Goal: Information Seeking & Learning: Compare options

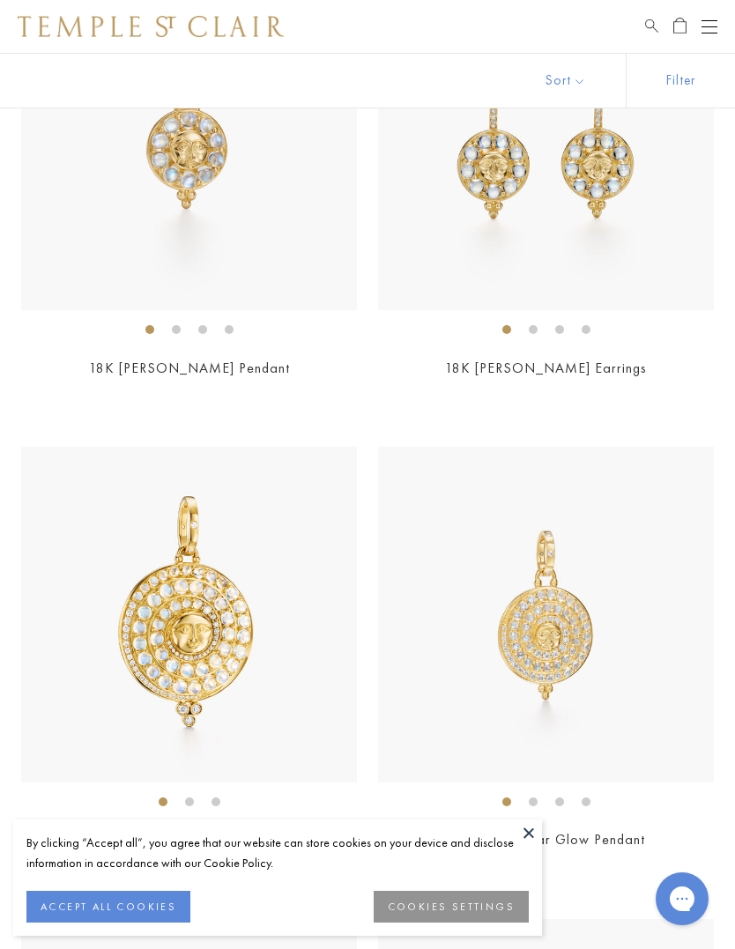
scroll to position [551, 0]
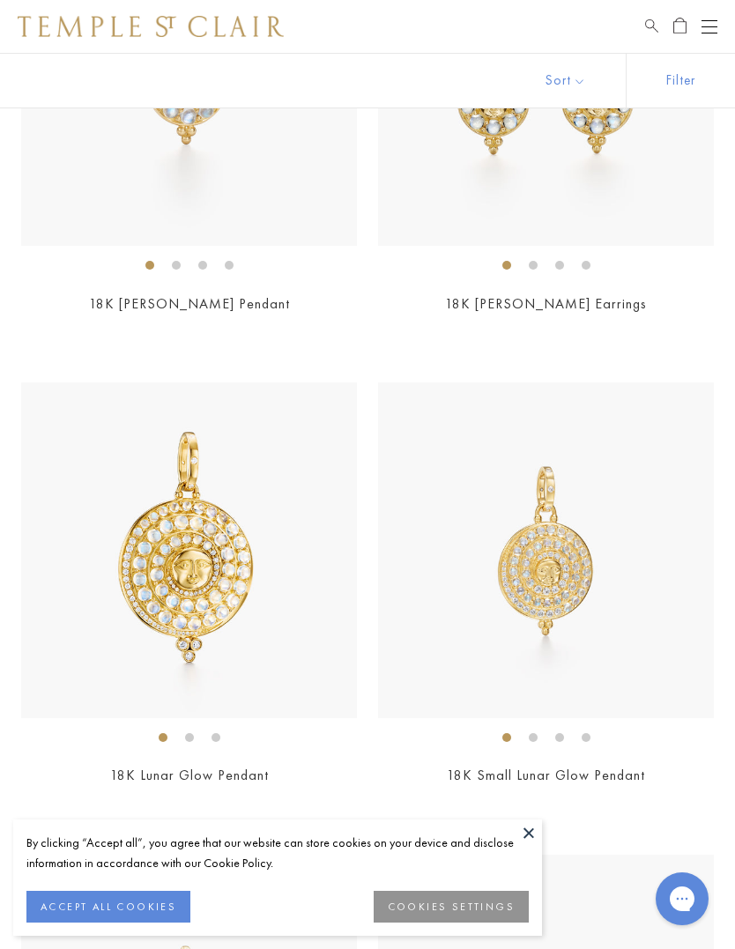
click at [227, 558] on img at bounding box center [189, 550] width 336 height 336
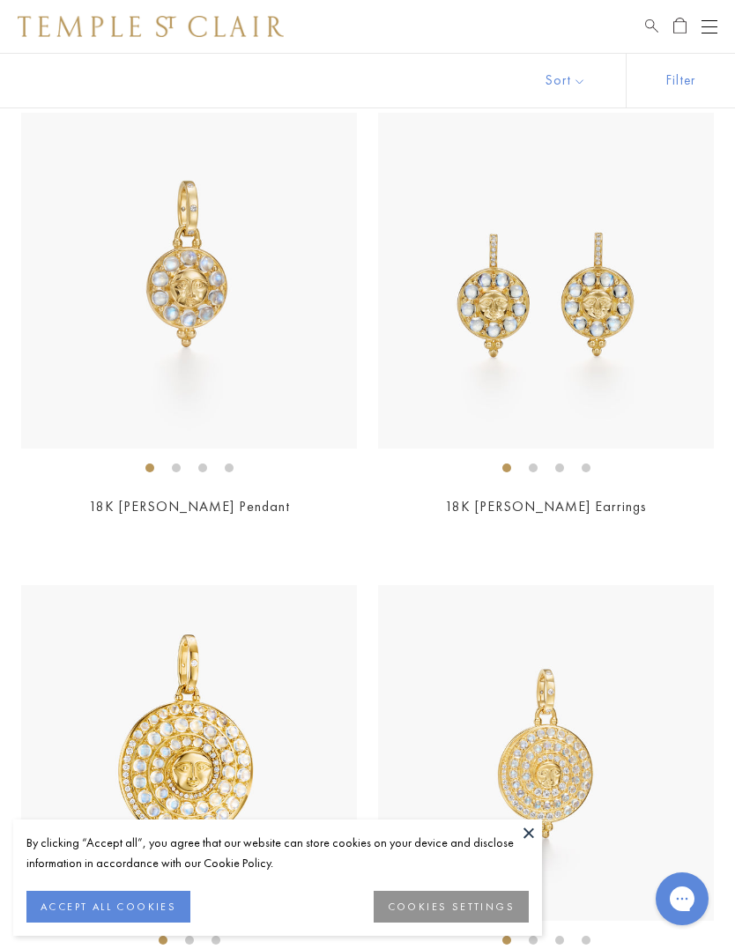
scroll to position [629, 0]
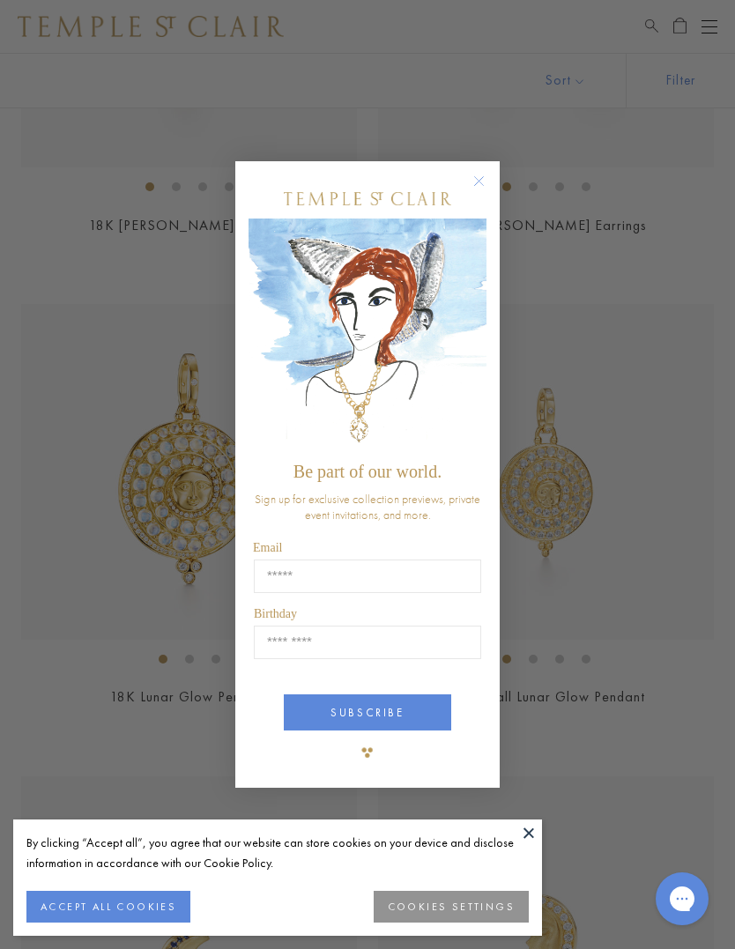
click at [477, 183] on circle "Close dialog" at bounding box center [479, 180] width 21 height 21
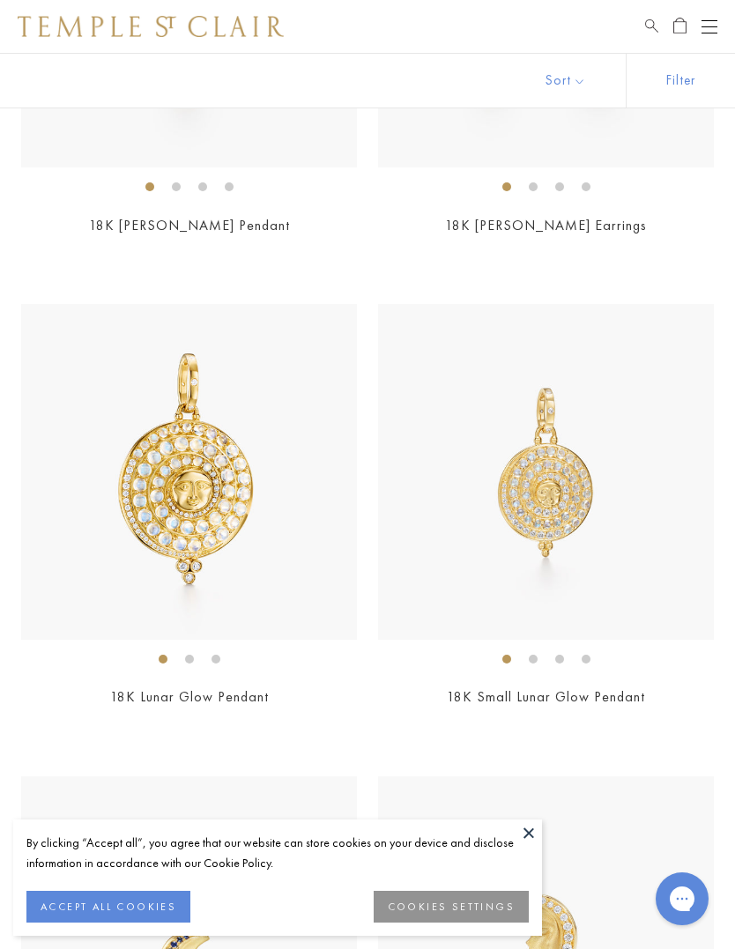
click at [566, 495] on img at bounding box center [546, 472] width 336 height 336
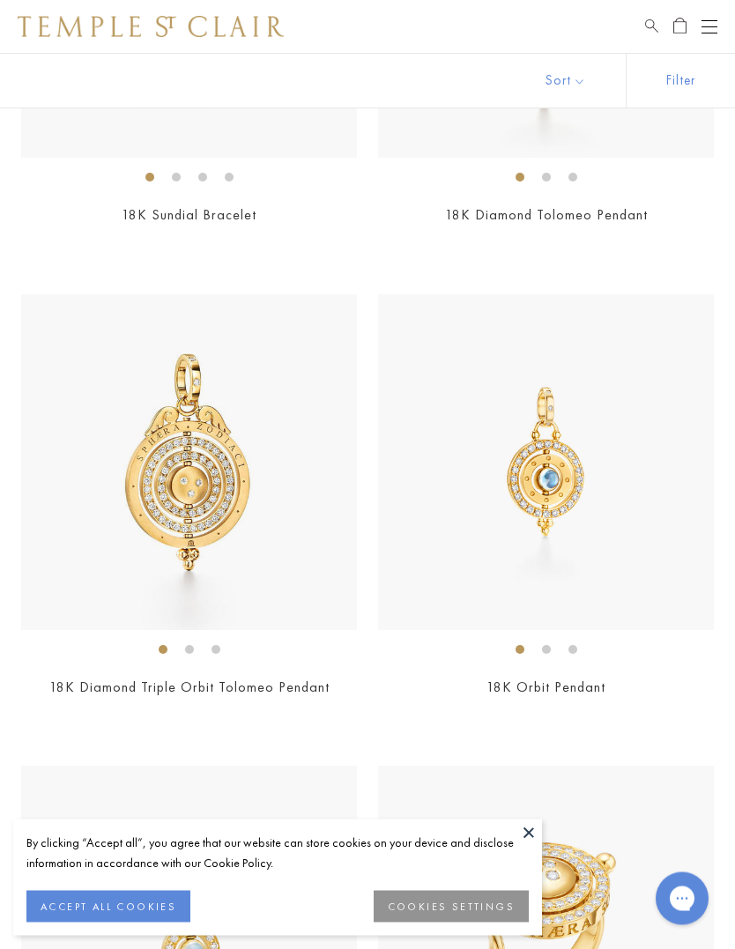
scroll to position [2056, 0]
click at [575, 496] on img at bounding box center [546, 462] width 336 height 336
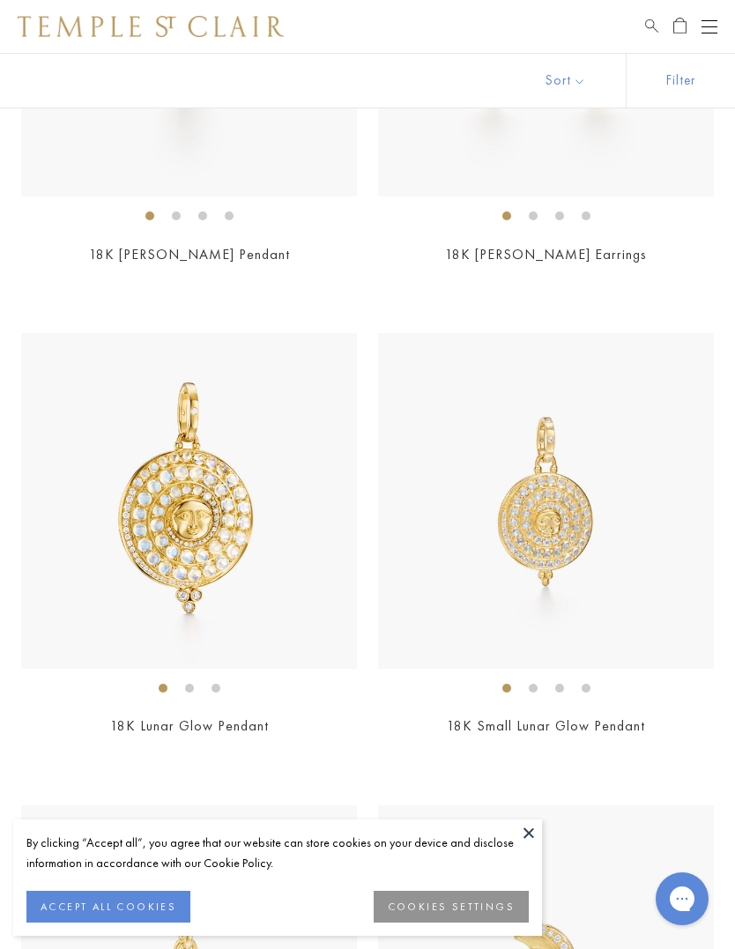
scroll to position [0, 0]
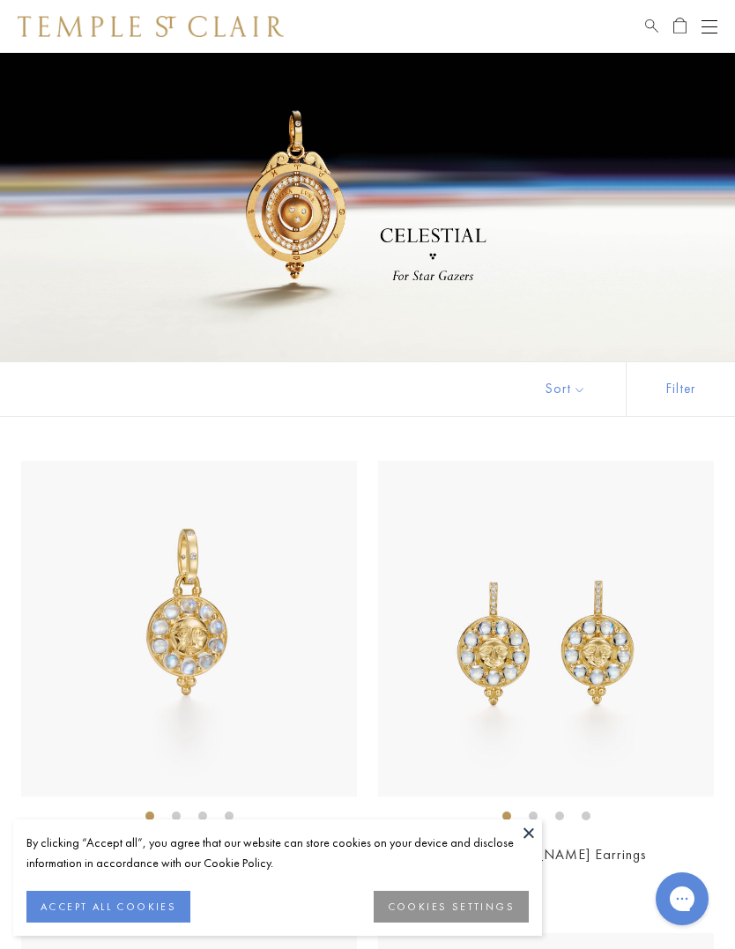
click at [708, 23] on button "Open navigation" at bounding box center [709, 26] width 16 height 21
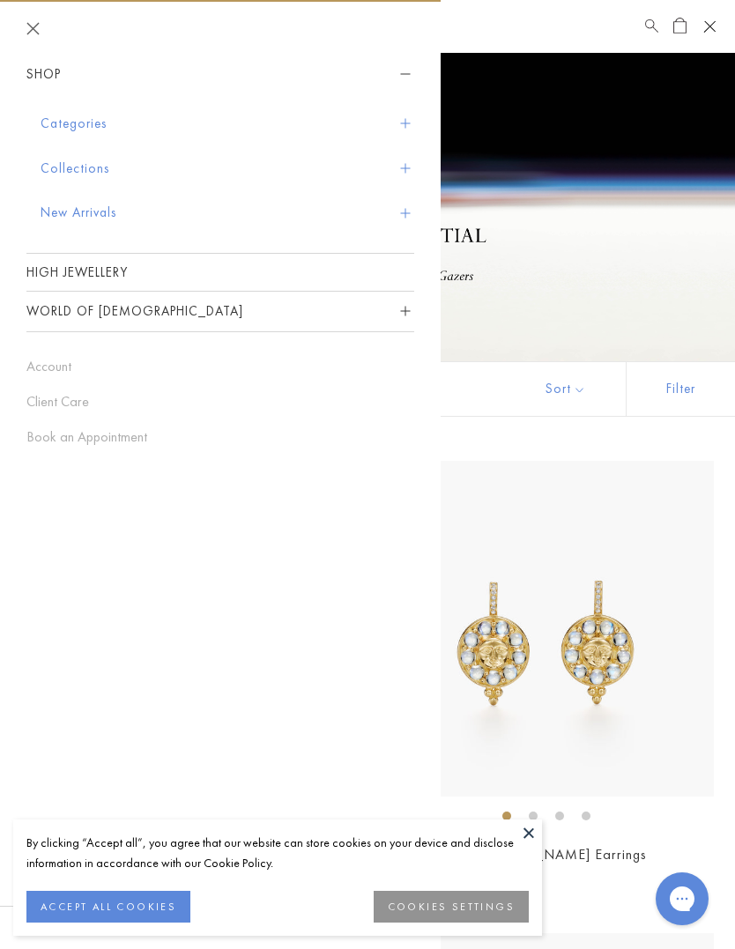
click at [87, 123] on button "Categories" at bounding box center [228, 123] width 374 height 45
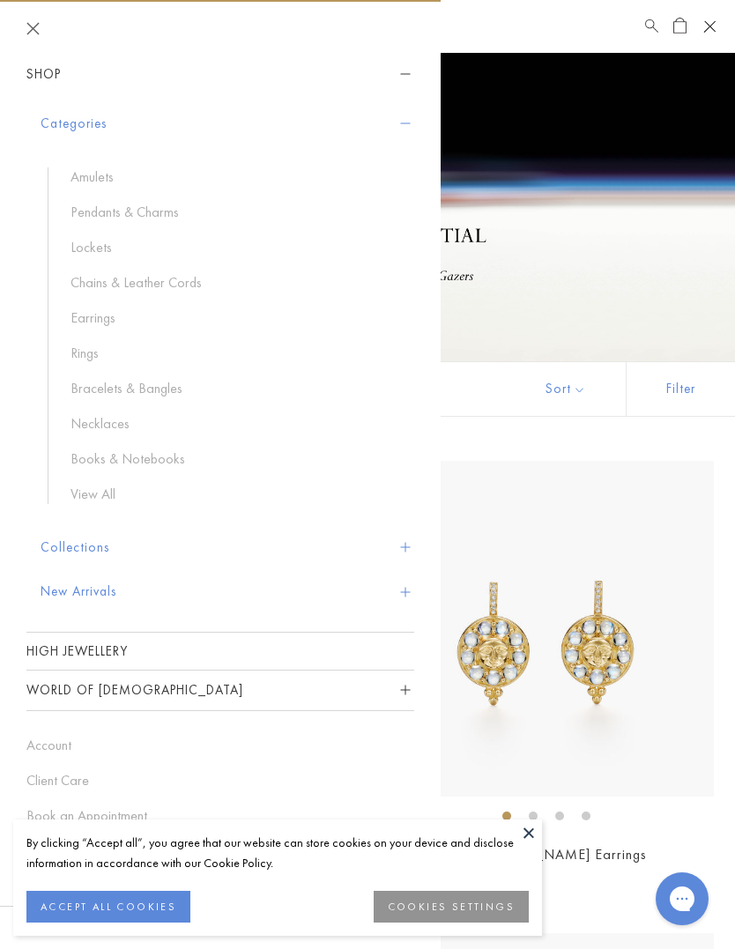
click at [170, 216] on link "Pendants & Charms" at bounding box center [233, 212] width 326 height 19
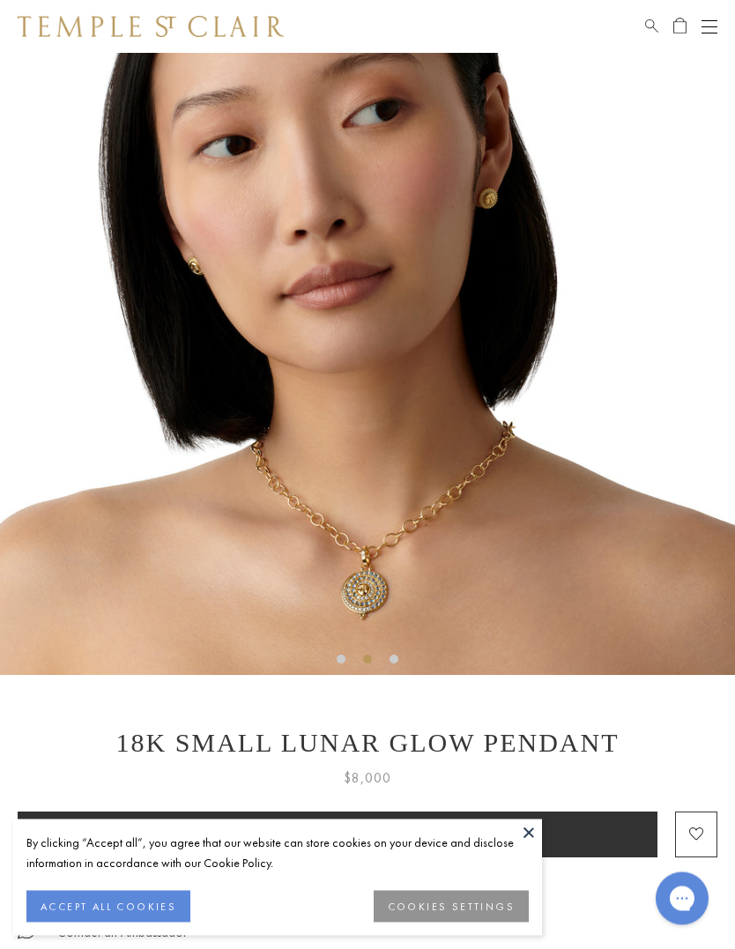
scroll to position [113, 0]
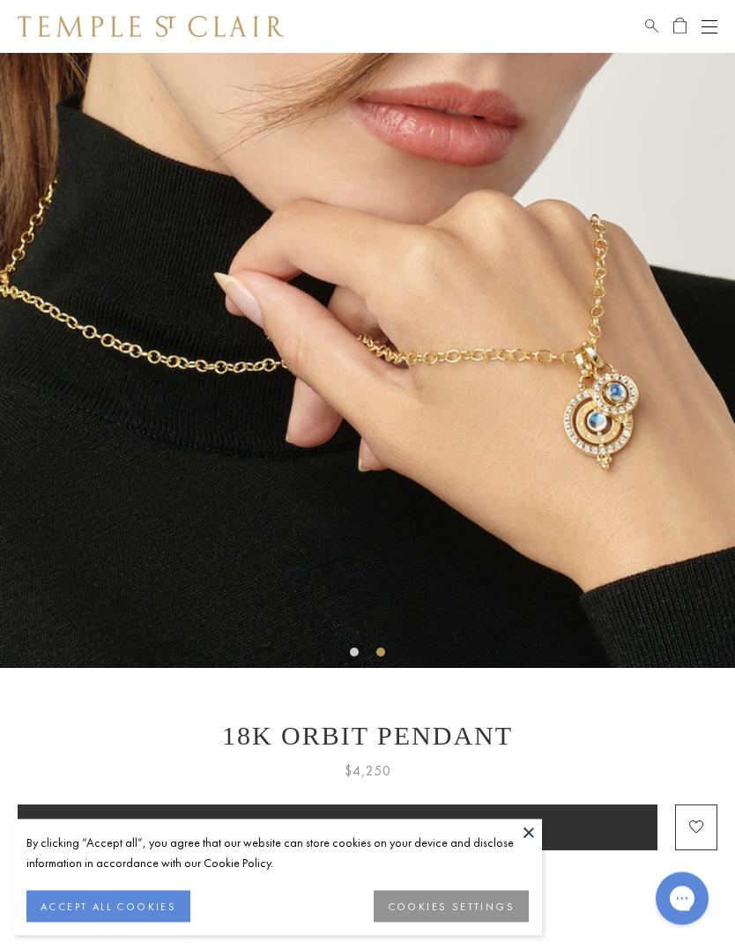
scroll to position [119, 0]
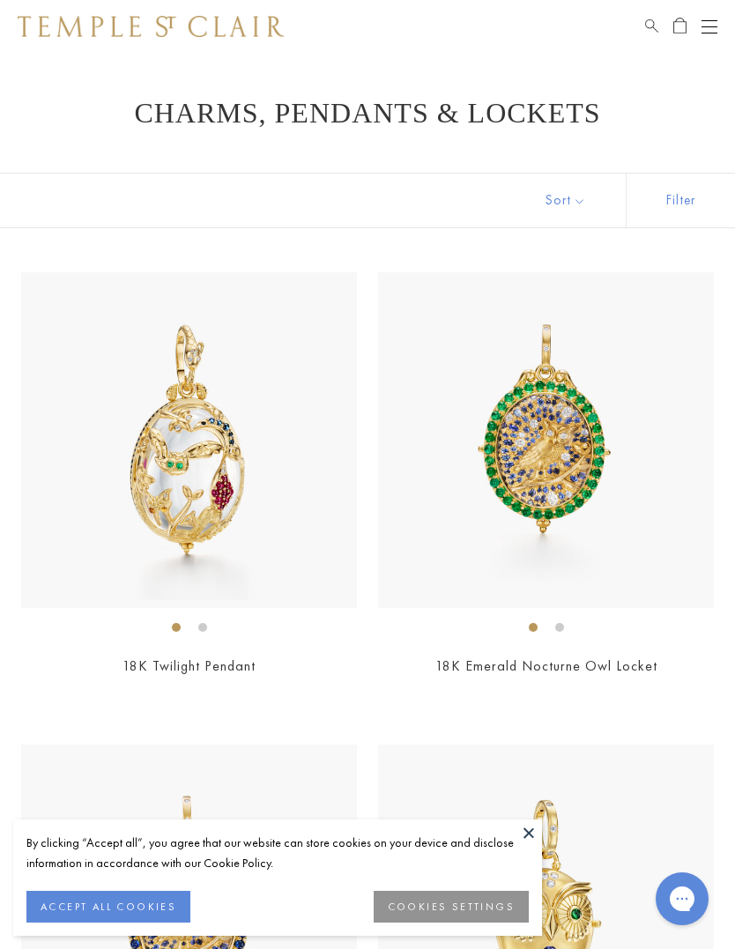
click at [579, 201] on button "Sort" at bounding box center [566, 201] width 120 height 54
click at [567, 211] on button "Sort" at bounding box center [566, 201] width 120 height 54
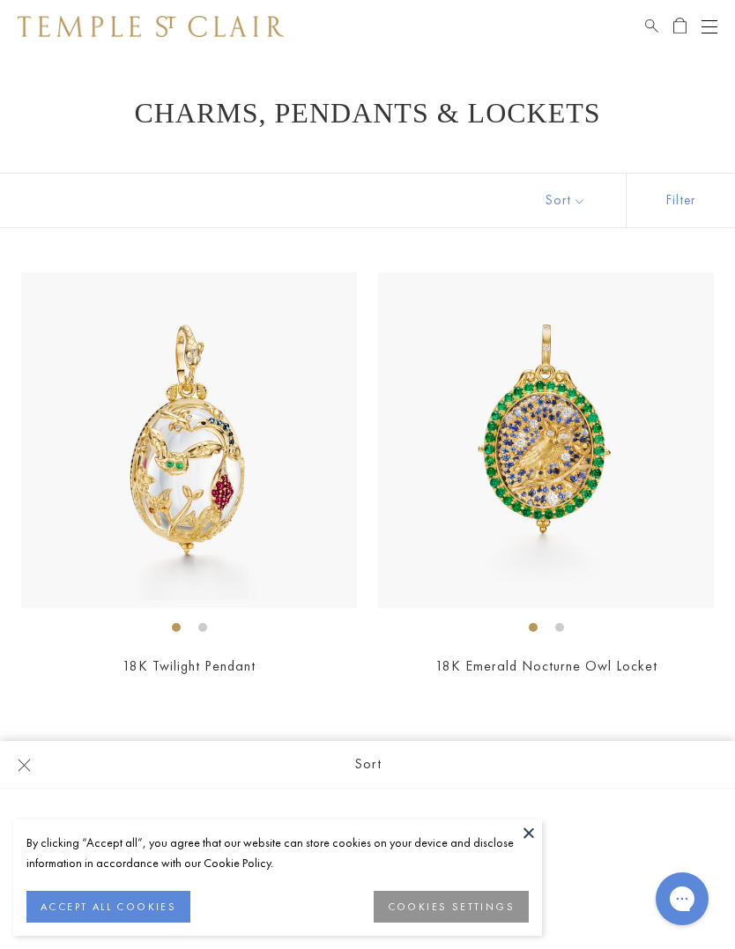
click at [530, 840] on button at bounding box center [528, 832] width 26 height 26
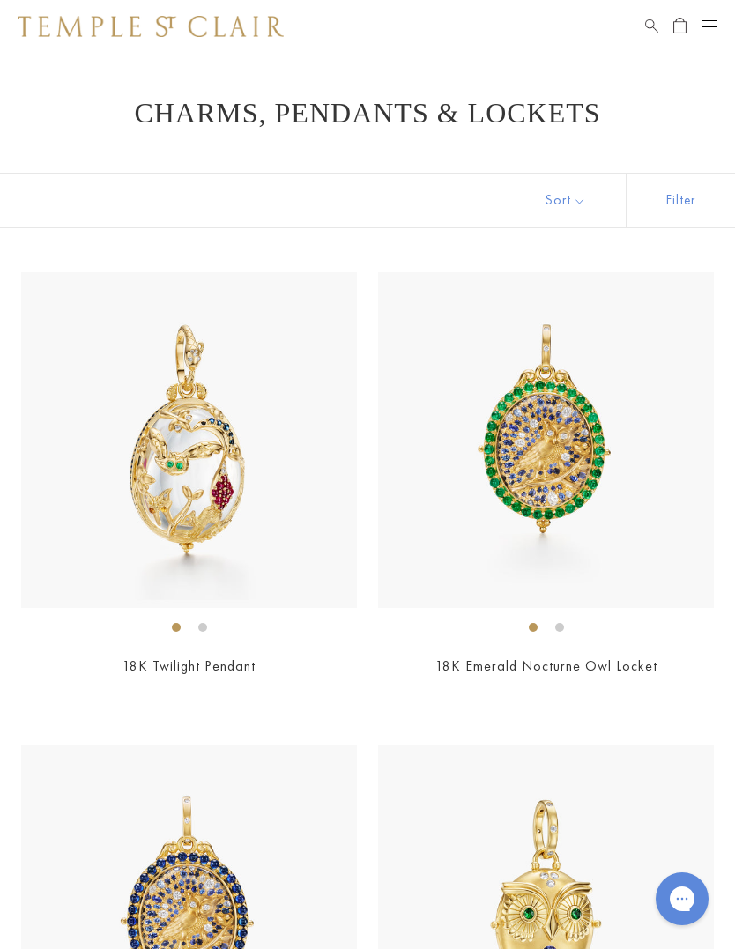
click at [566, 203] on button "Sort" at bounding box center [566, 201] width 120 height 54
click at [563, 201] on button "Sort" at bounding box center [566, 201] width 120 height 54
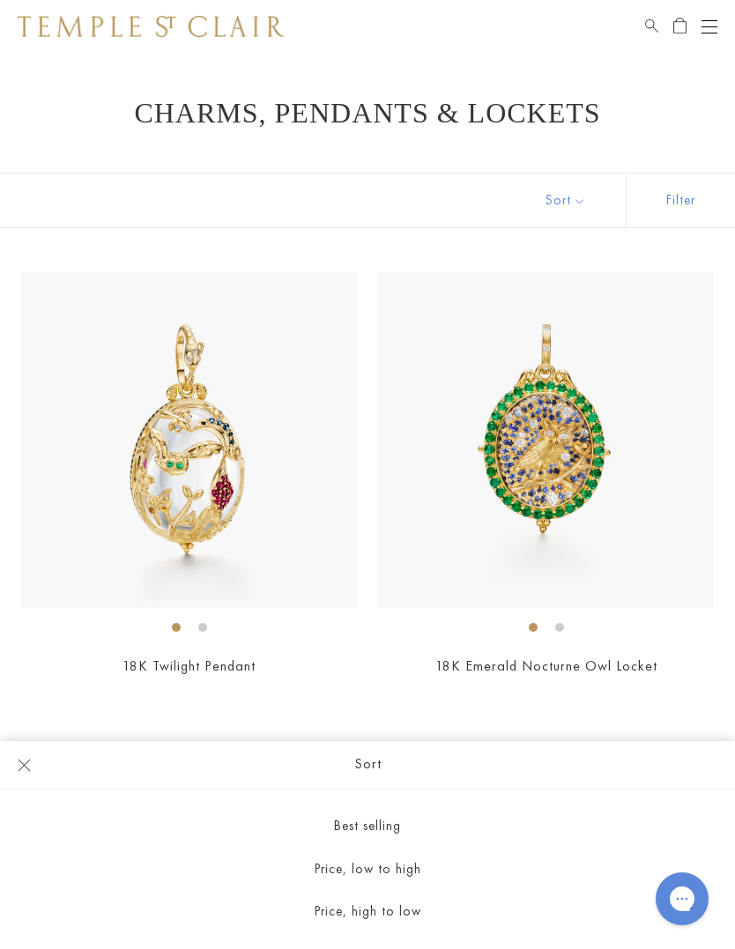
click at [415, 872] on button "Price, low to high" at bounding box center [367, 869] width 735 height 43
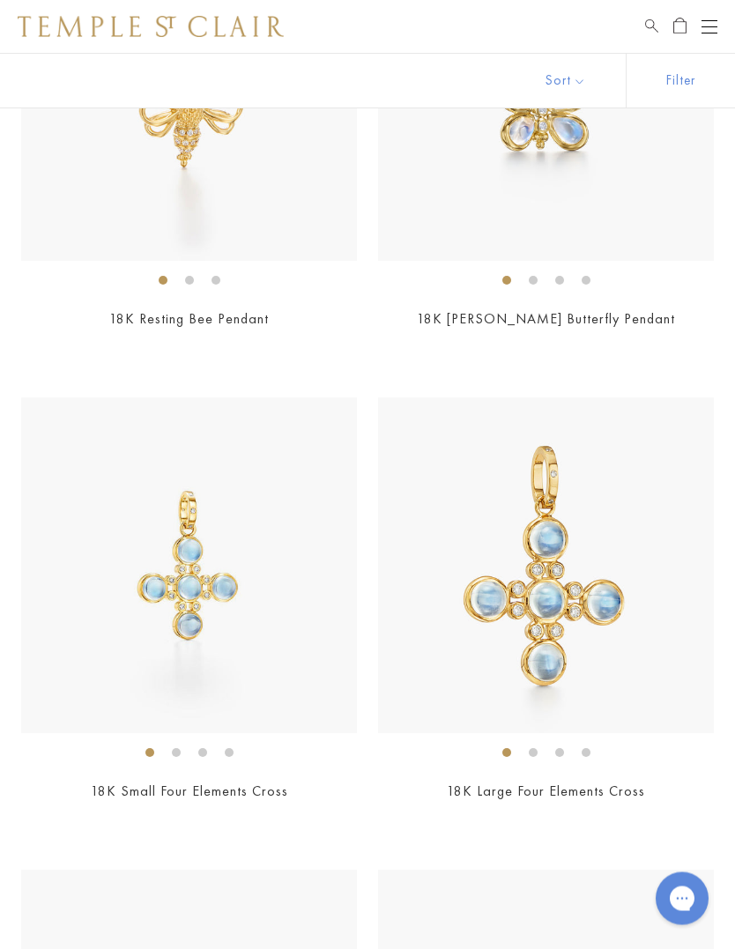
scroll to position [5541, 0]
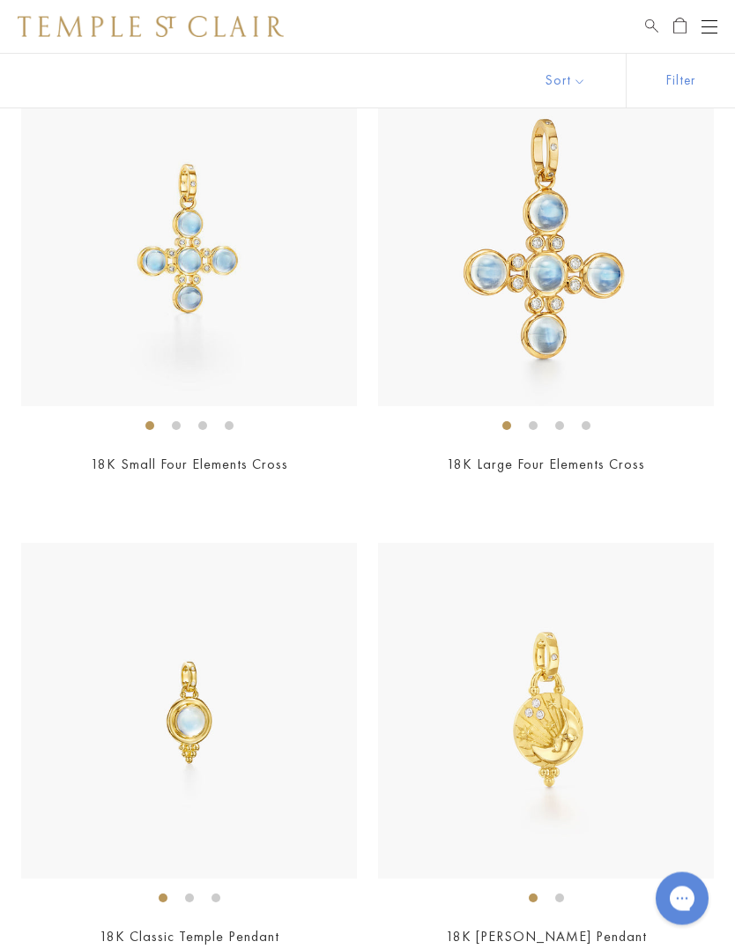
scroll to position [5829, 0]
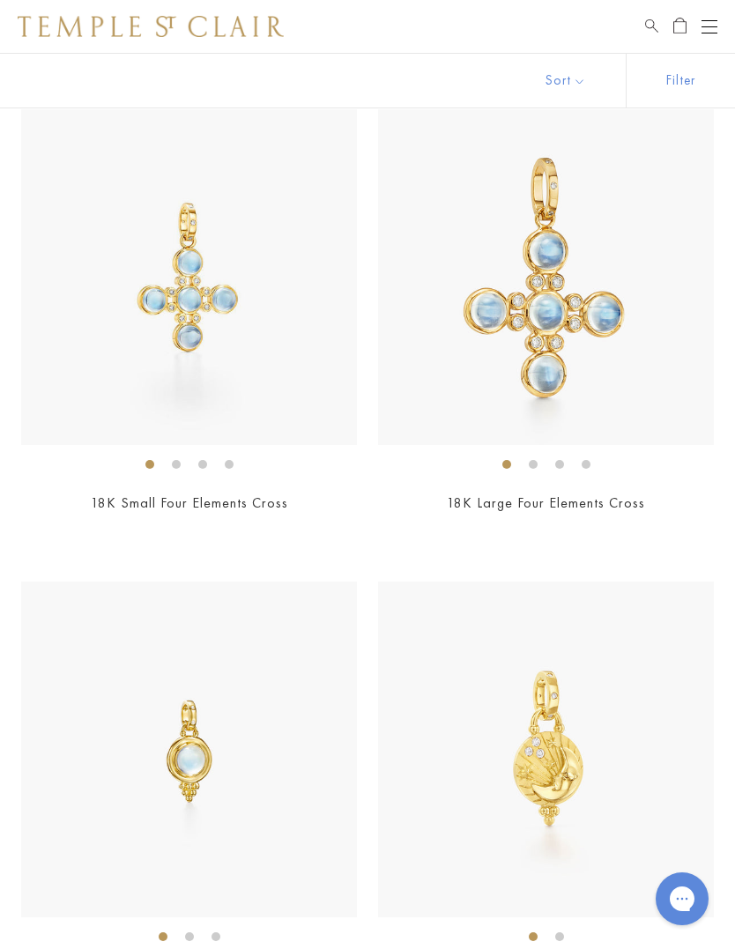
click at [258, 267] on img at bounding box center [189, 277] width 336 height 336
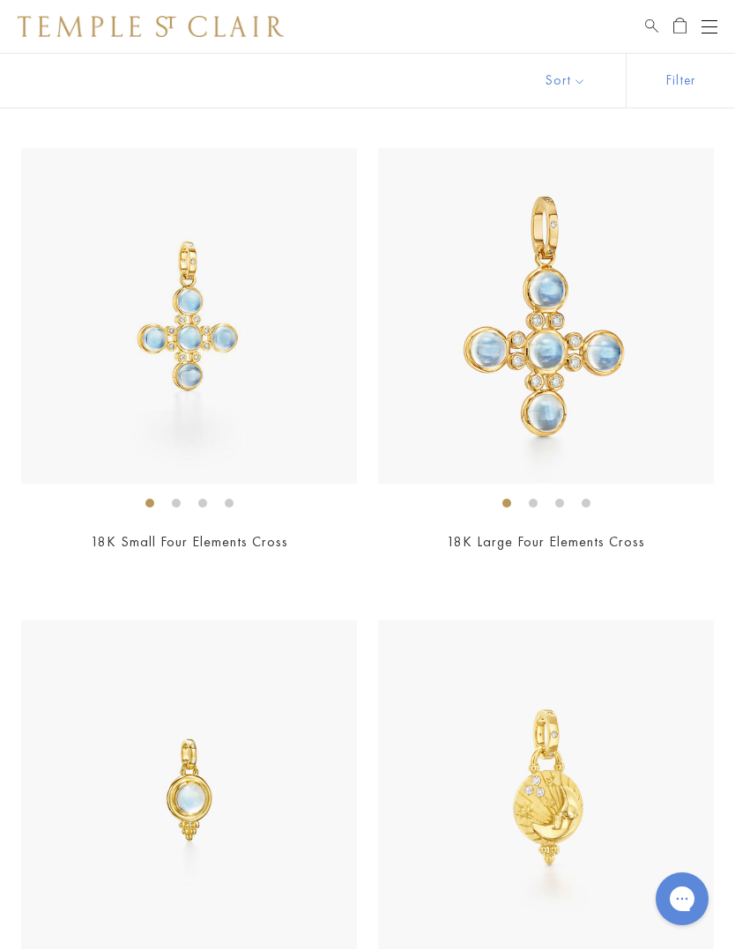
scroll to position [5807, 0]
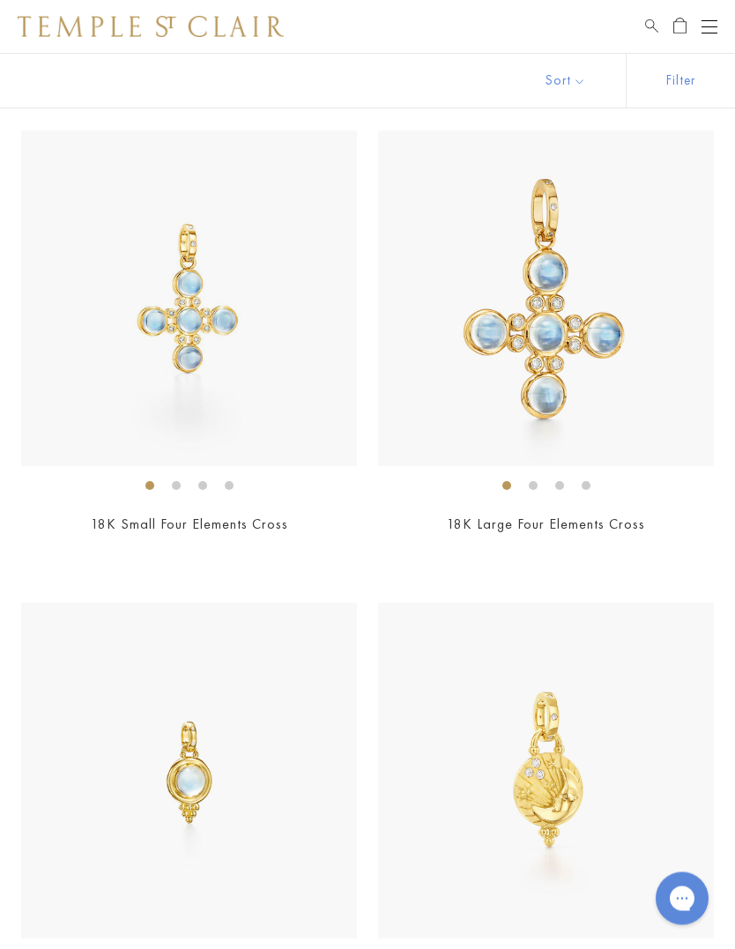
click at [567, 326] on img at bounding box center [546, 299] width 336 height 336
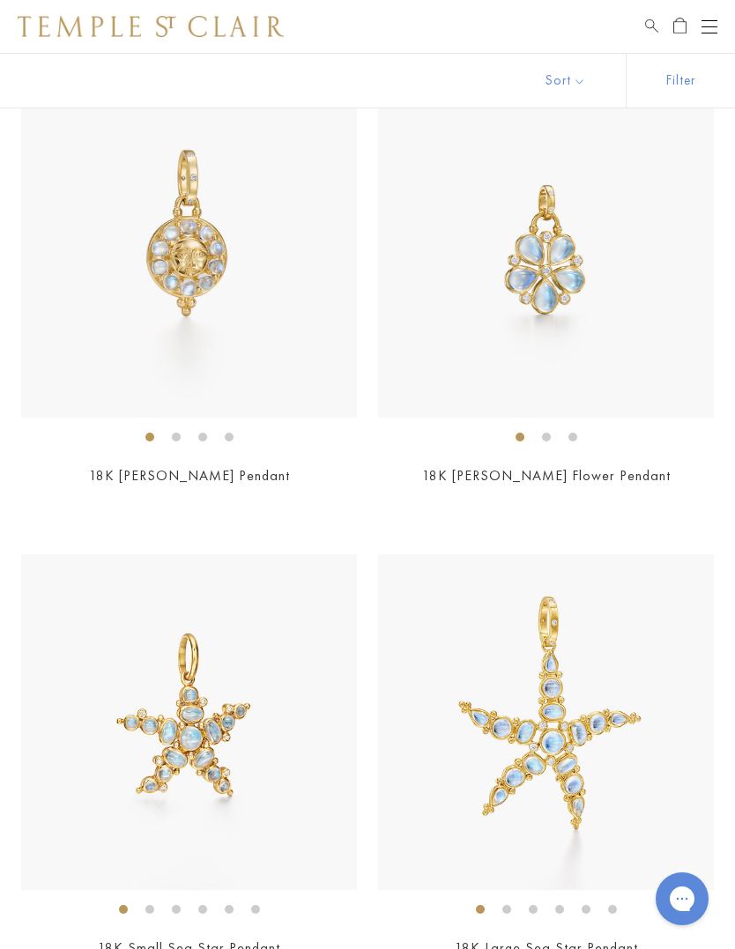
scroll to position [12914, 0]
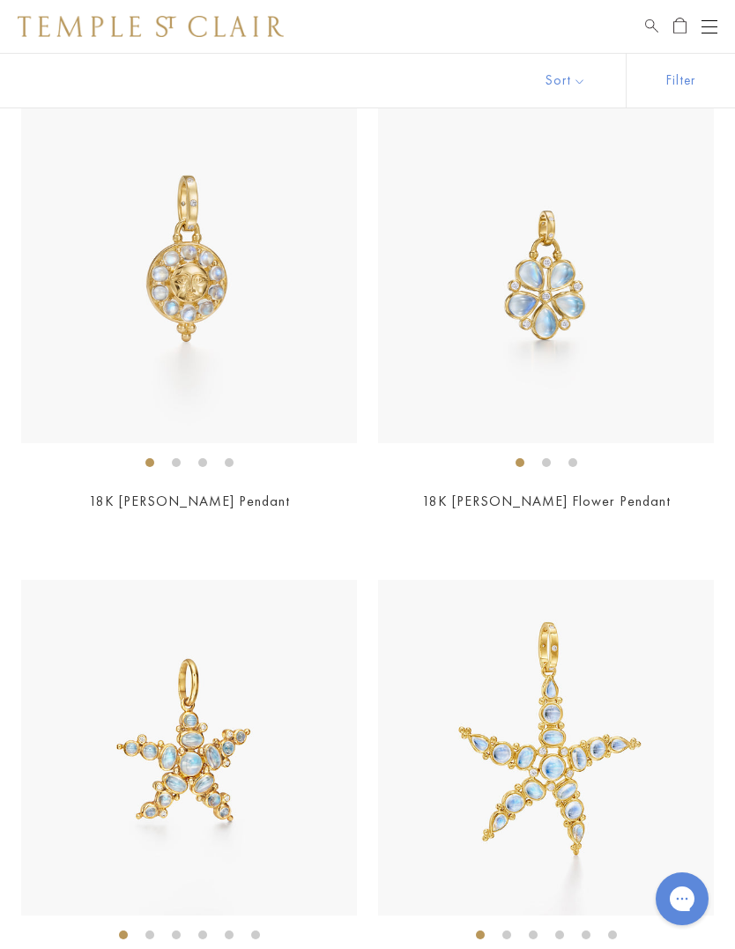
click at [558, 268] on img at bounding box center [546, 275] width 336 height 336
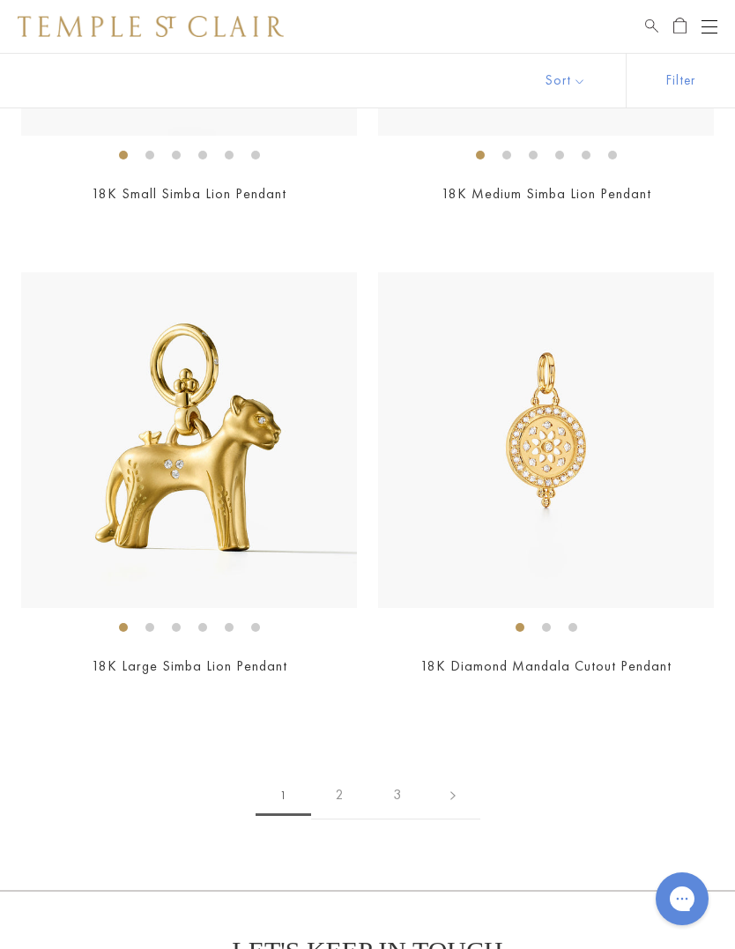
scroll to position [15150, 0]
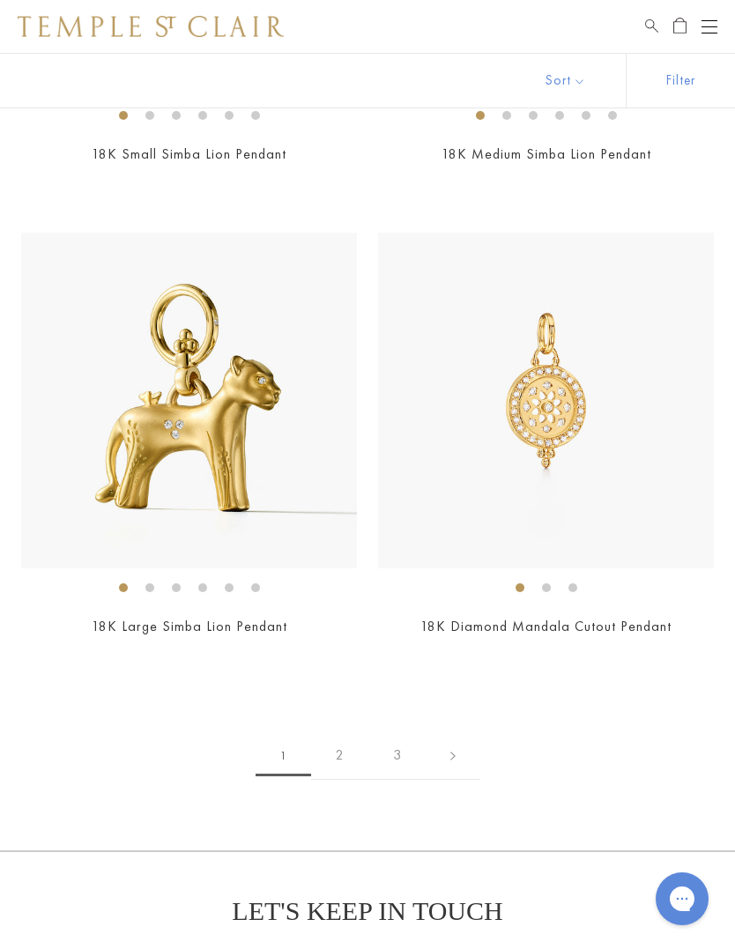
click at [344, 731] on link "2" at bounding box center [339, 755] width 57 height 48
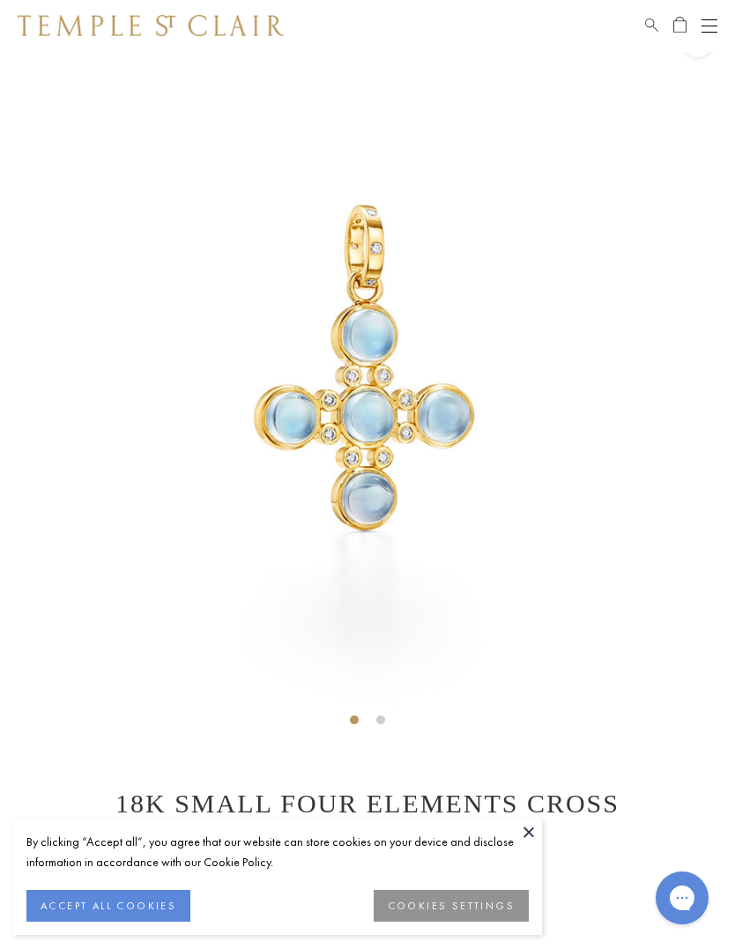
scroll to position [53, 0]
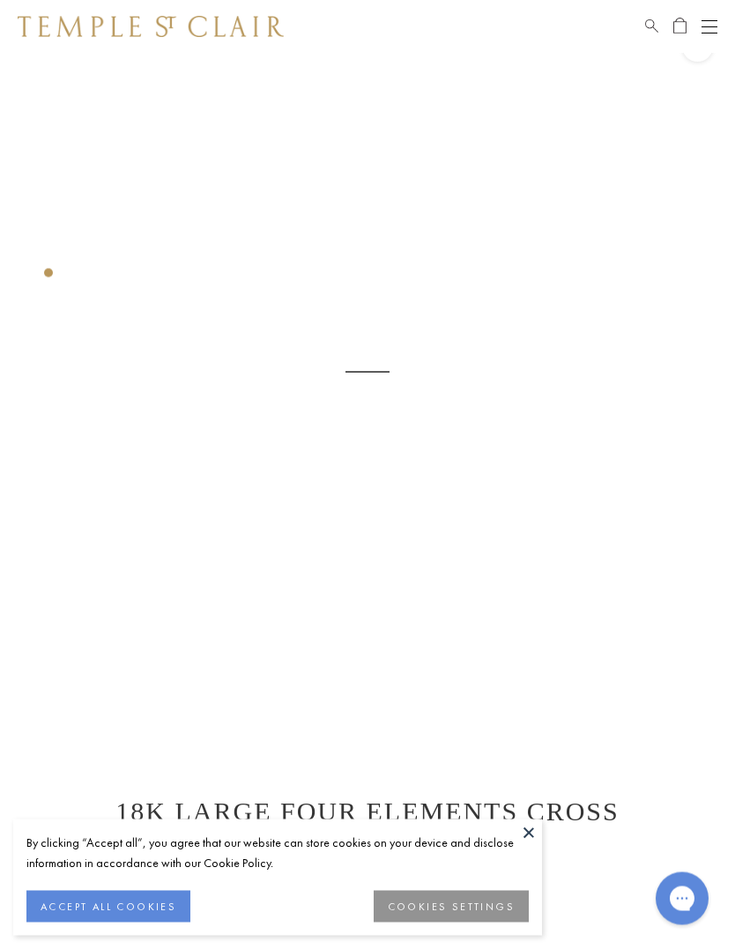
scroll to position [53, 0]
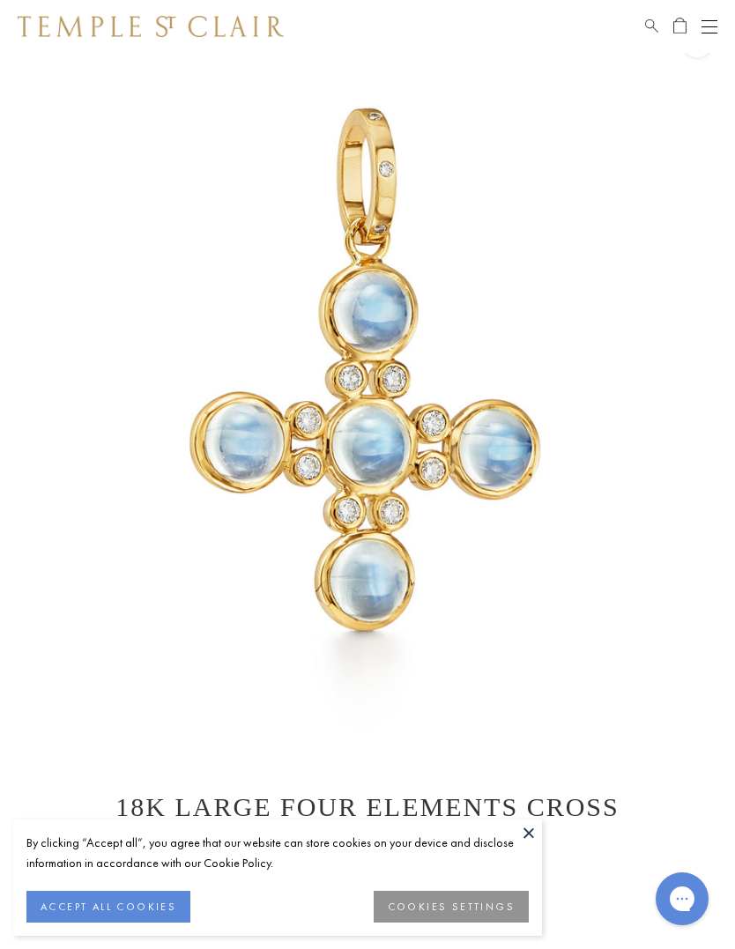
click at [530, 834] on button at bounding box center [528, 832] width 26 height 26
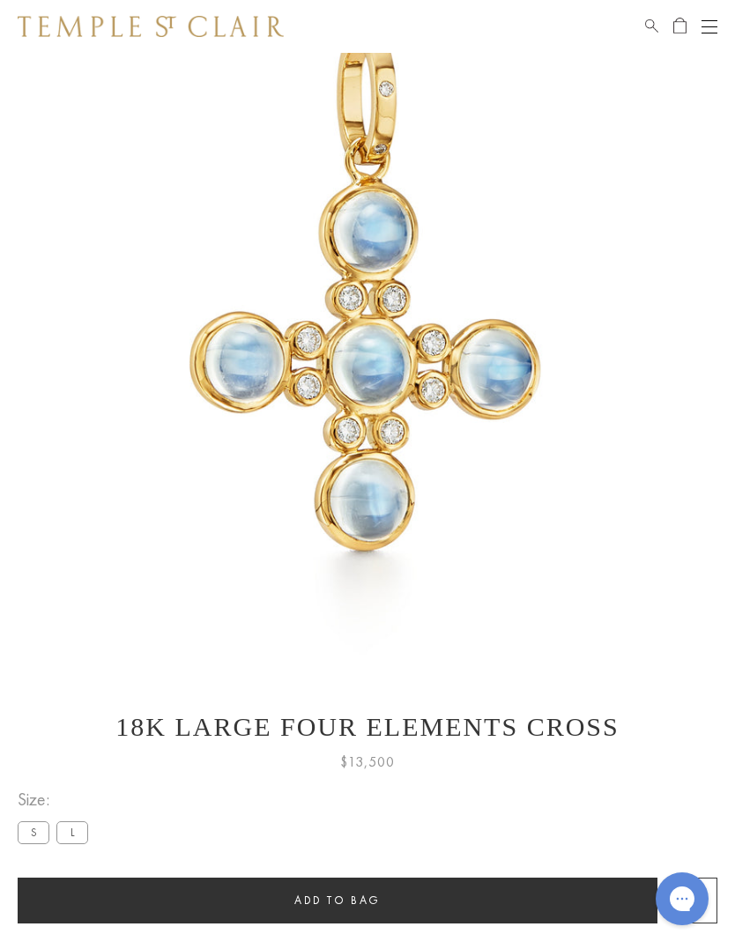
scroll to position [0, 0]
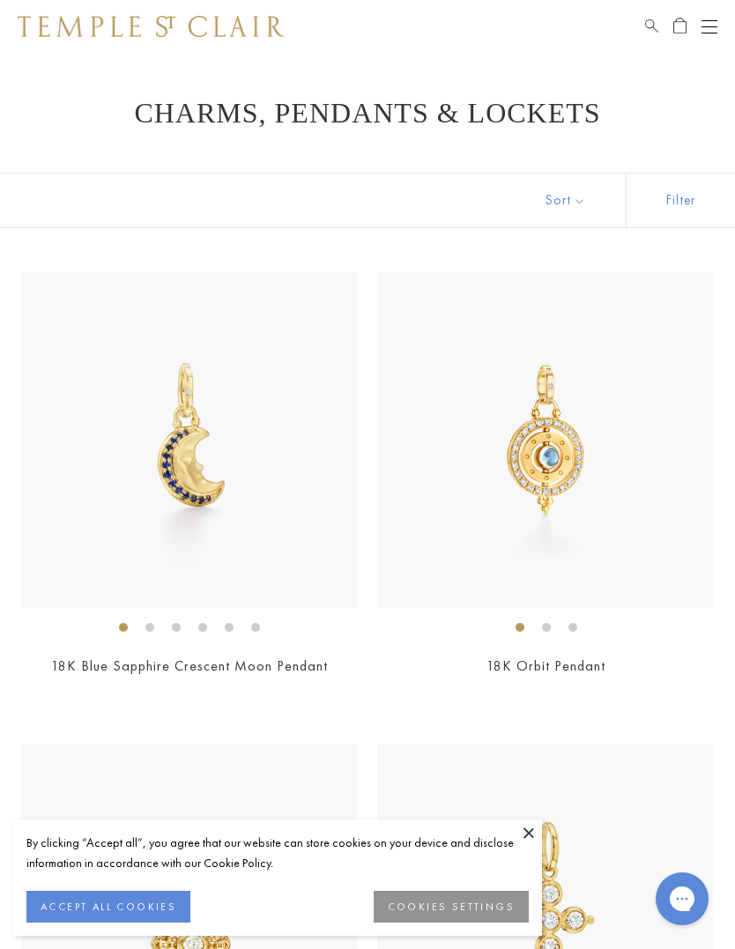
click at [565, 474] on img at bounding box center [546, 440] width 336 height 336
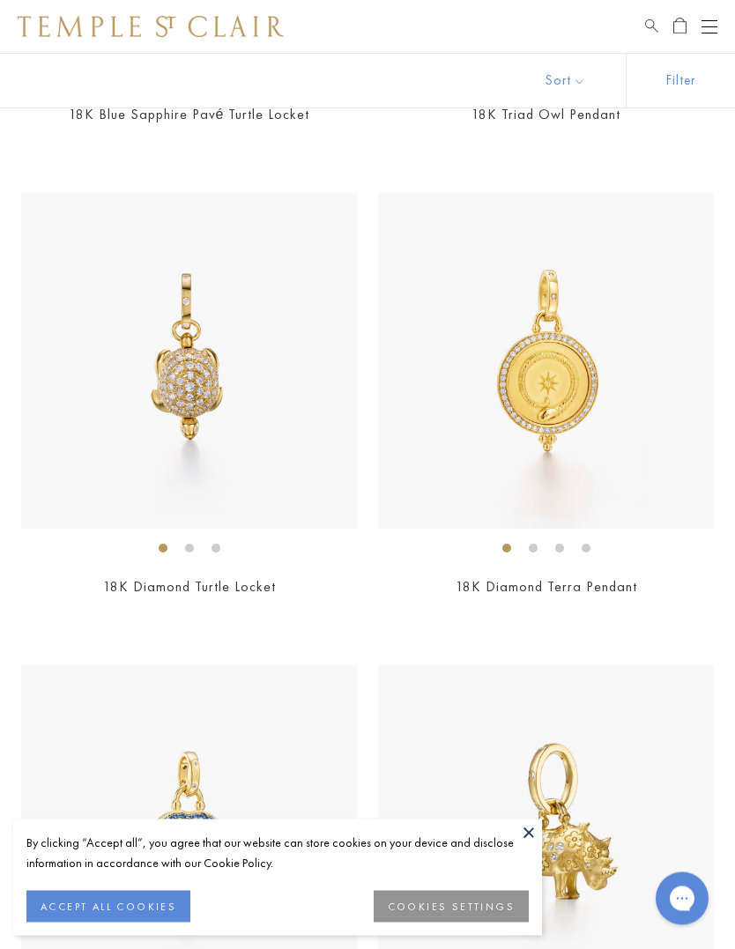
scroll to position [4803, 0]
click at [587, 377] on img at bounding box center [546, 359] width 336 height 336
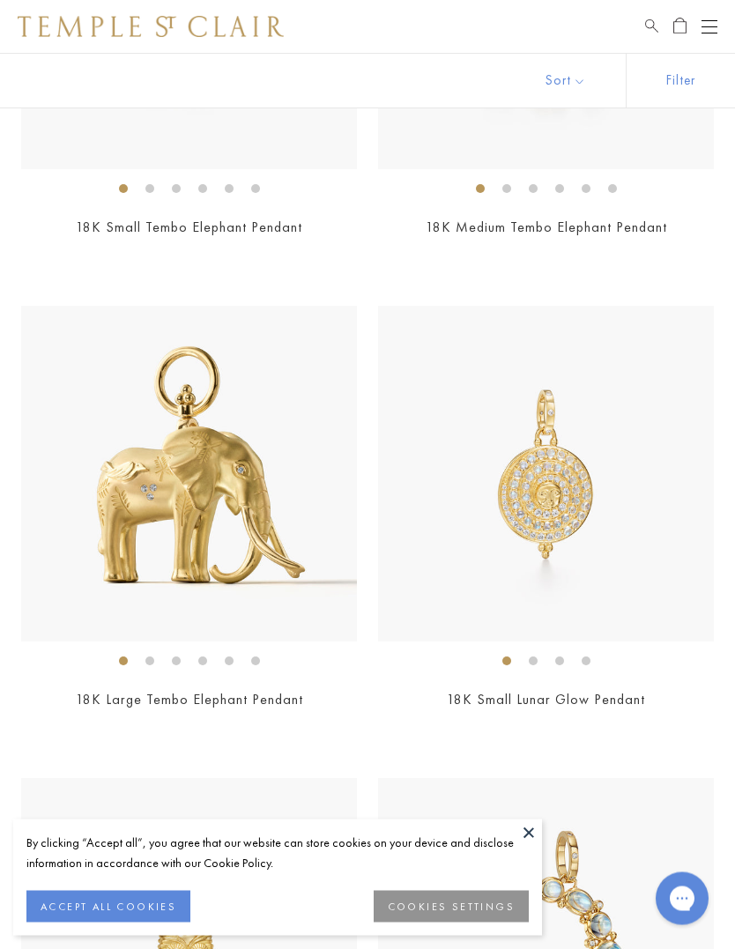
scroll to position [7051, 0]
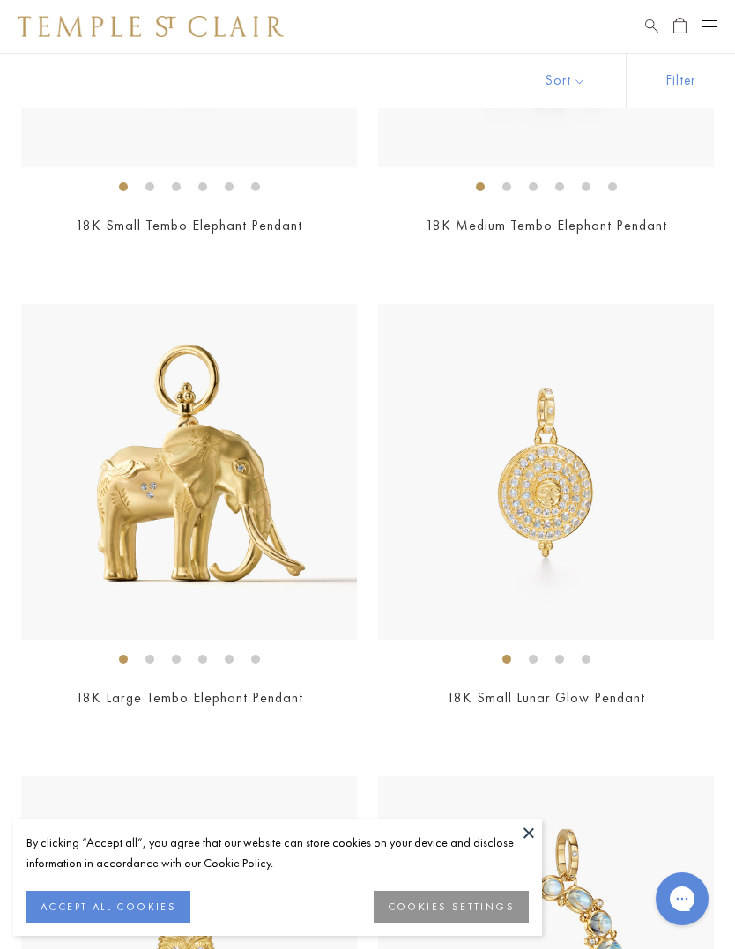
click at [567, 489] on img at bounding box center [546, 472] width 336 height 336
click at [593, 656] on ol at bounding box center [546, 660] width 336 height 22
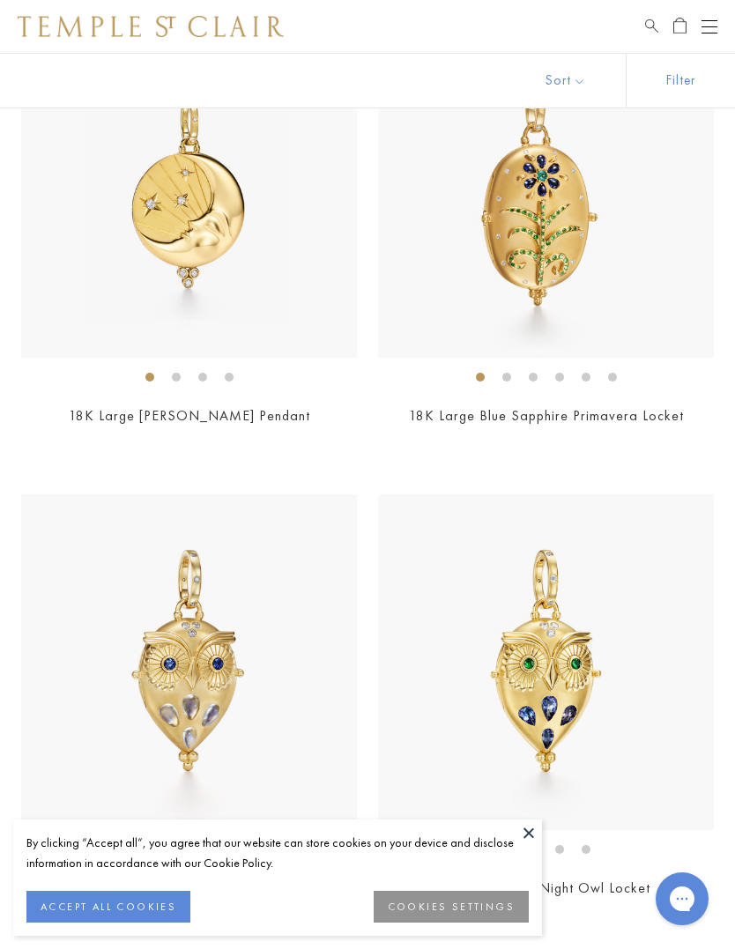
scroll to position [10156, 0]
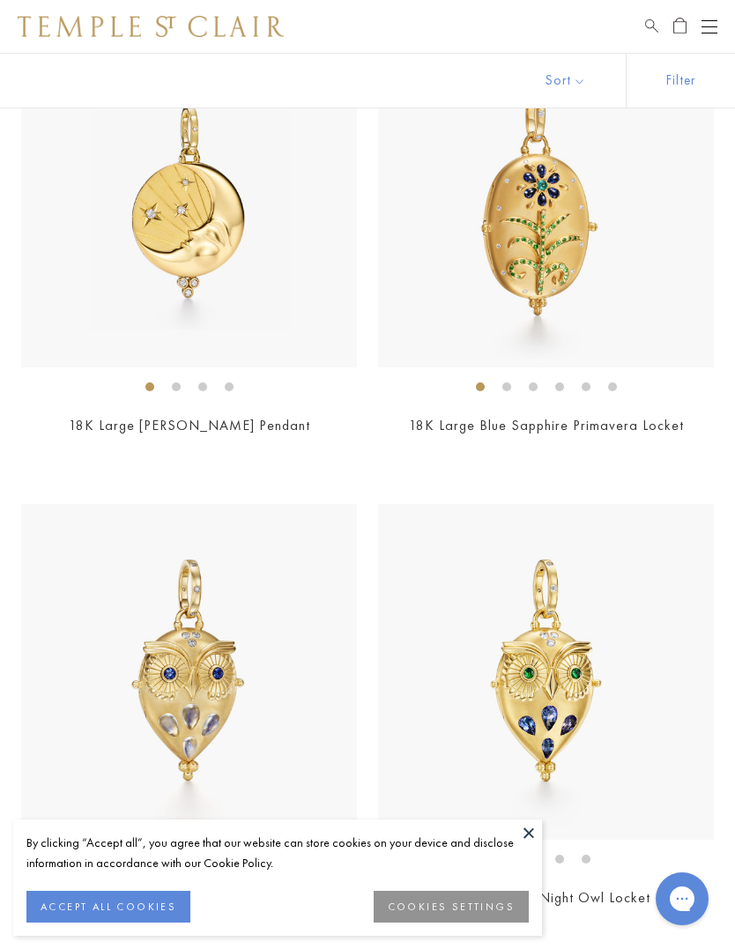
click at [230, 223] on img at bounding box center [189, 200] width 336 height 336
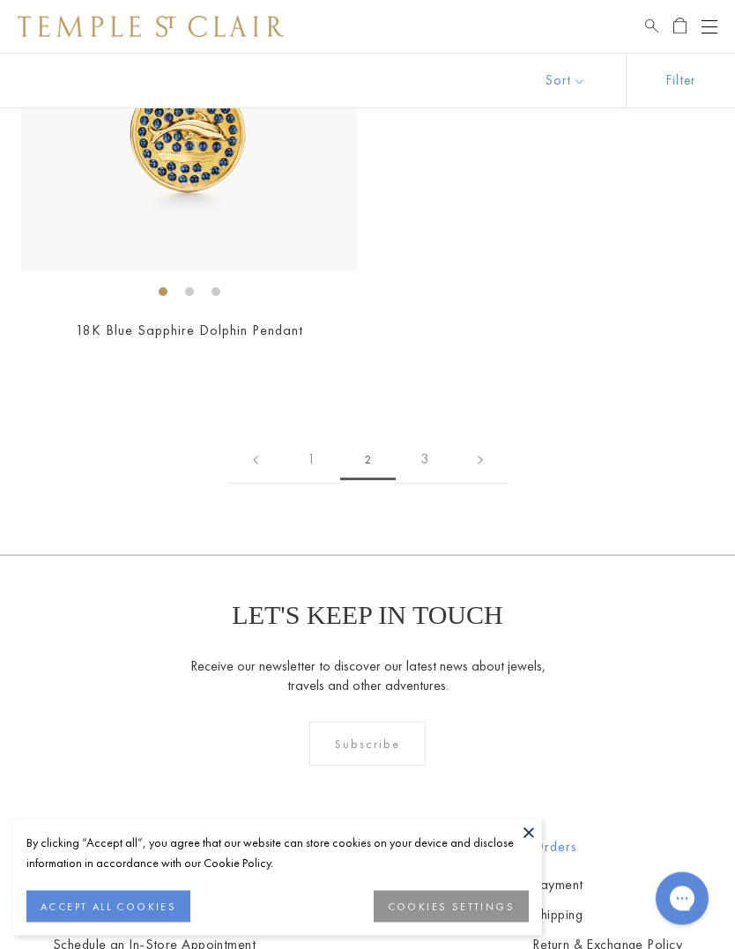
scroll to position [13135, 0]
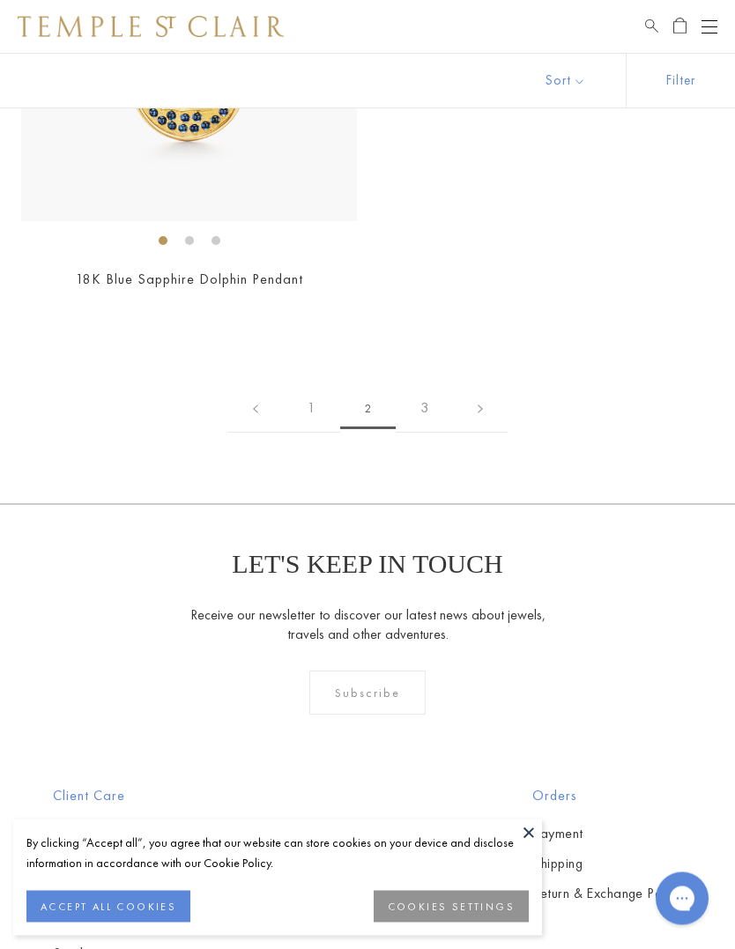
click at [426, 385] on link "3" at bounding box center [424, 409] width 57 height 48
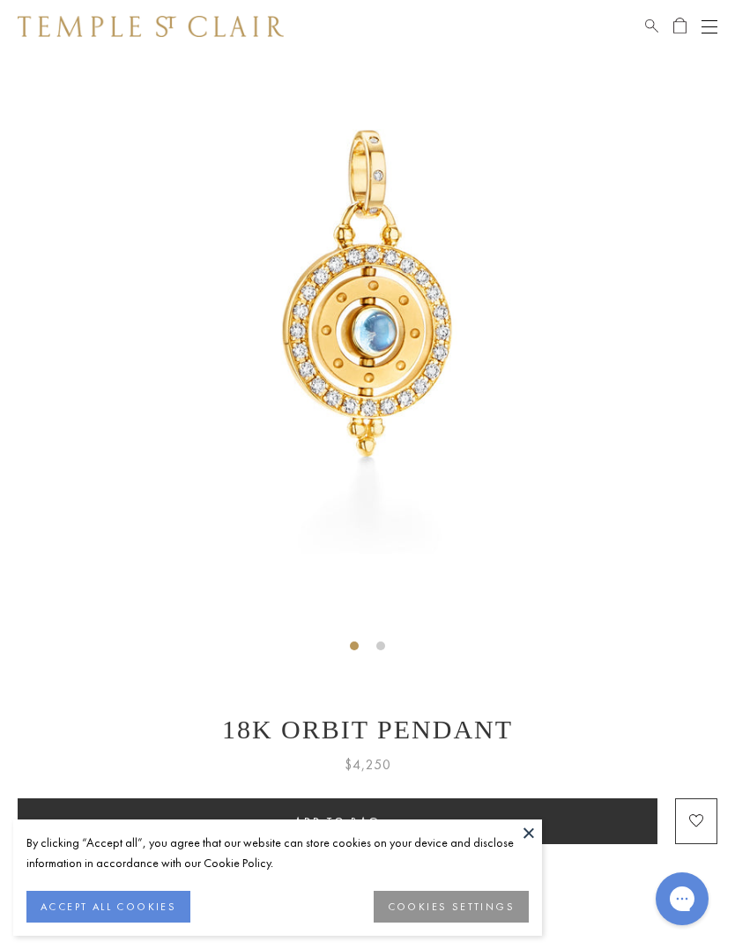
scroll to position [90, 0]
